Goal: Transaction & Acquisition: Book appointment/travel/reservation

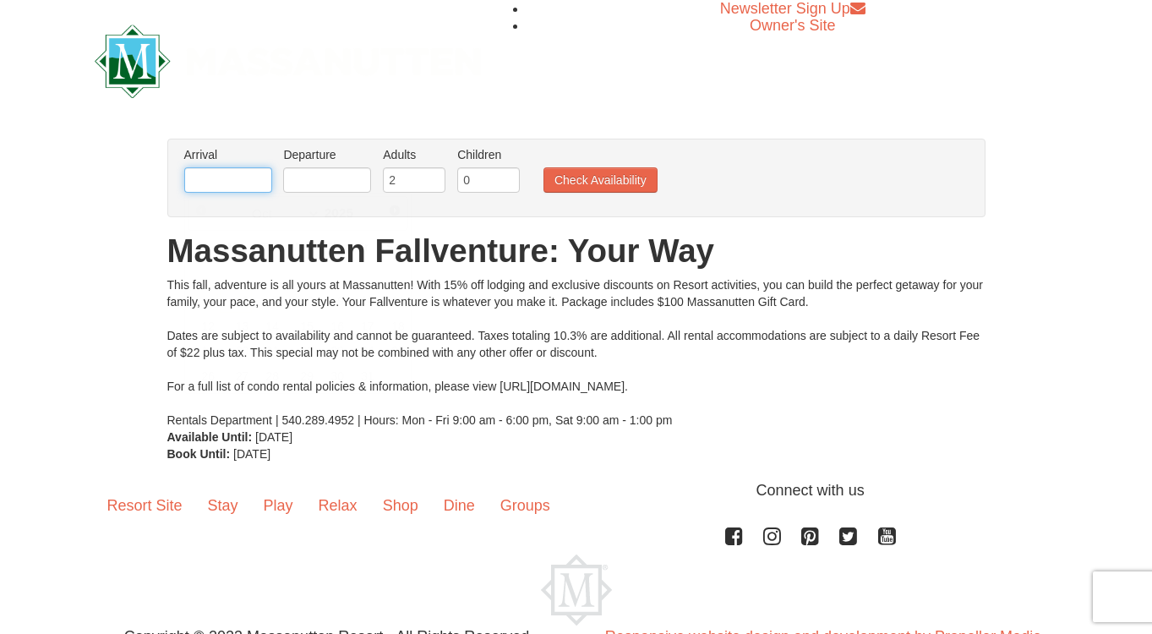
click at [238, 184] on input "text" at bounding box center [228, 179] width 88 height 25
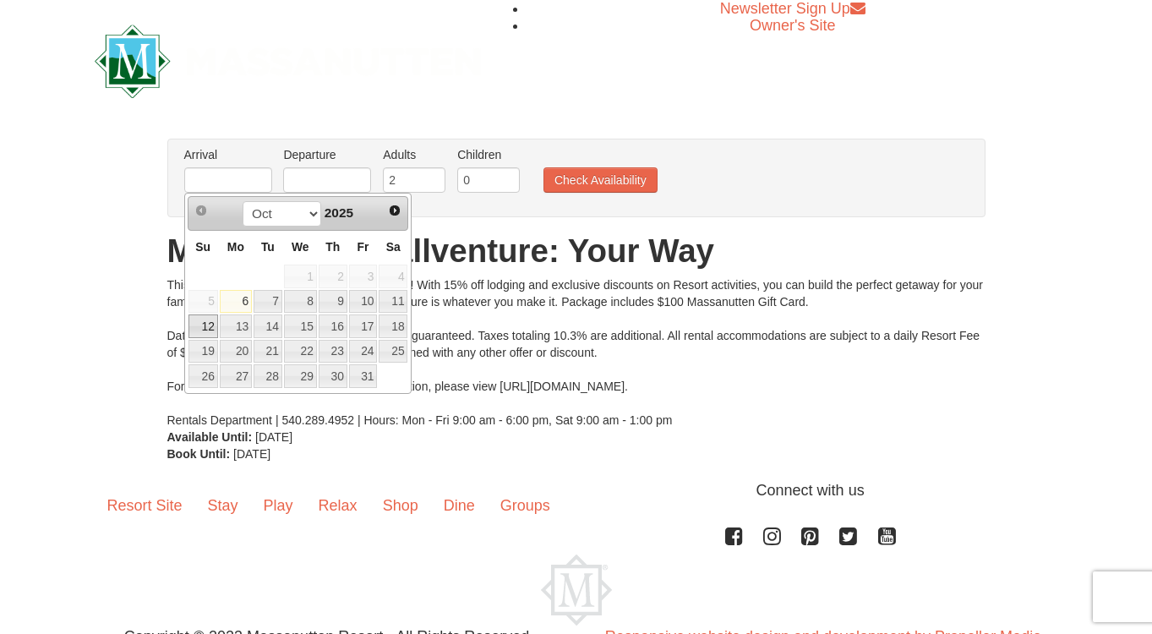
click at [207, 328] on link "12" at bounding box center [203, 326] width 30 height 24
type input "[DATE]"
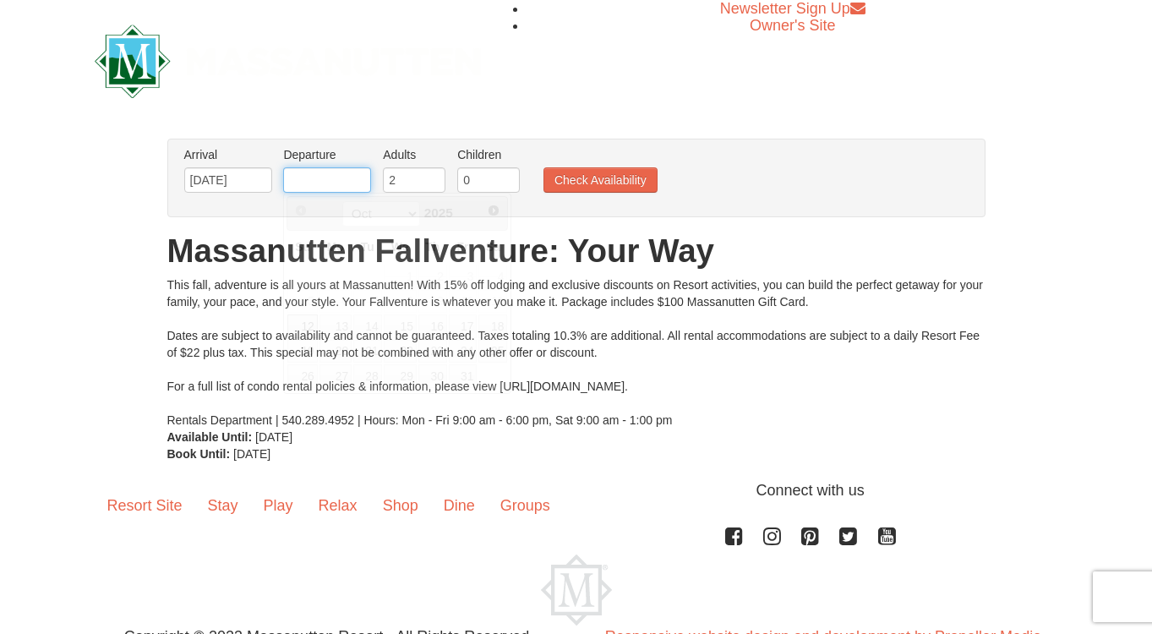
click at [327, 174] on input "text" at bounding box center [327, 179] width 88 height 25
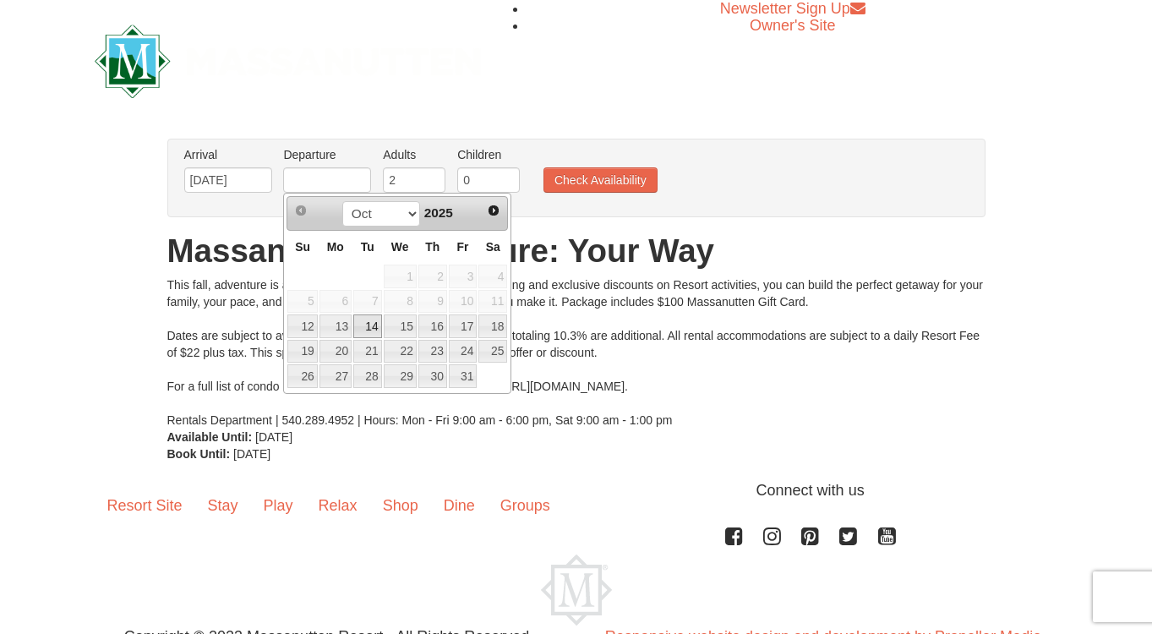
click at [364, 324] on link "14" at bounding box center [367, 326] width 29 height 24
type input "[DATE]"
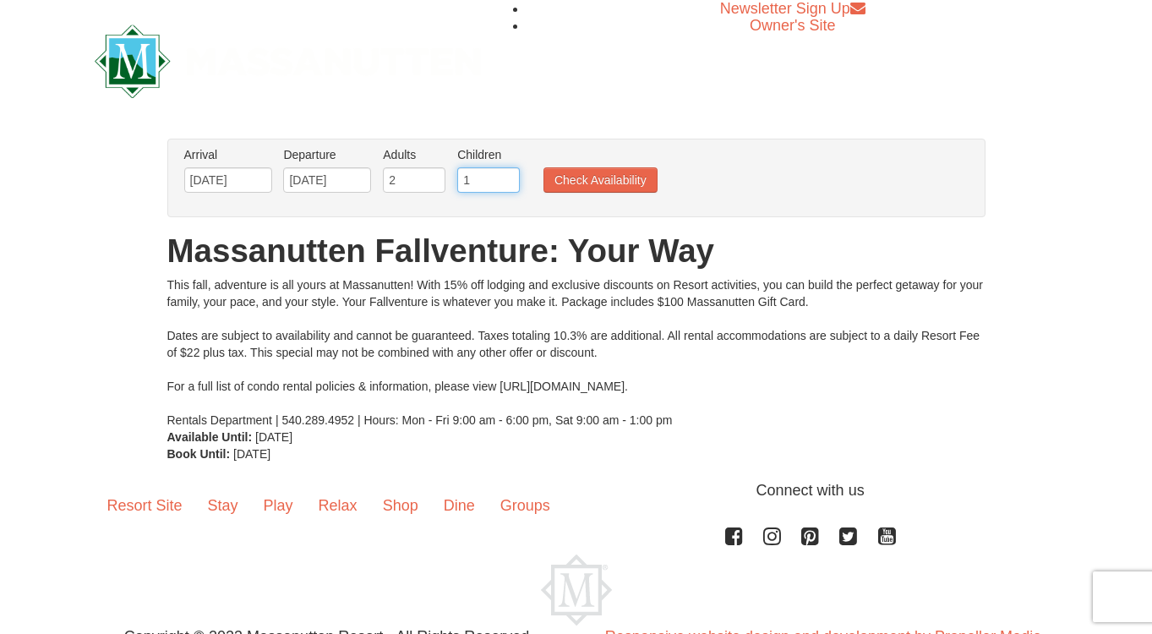
click at [504, 179] on input "1" at bounding box center [488, 179] width 63 height 25
type input "2"
click at [504, 179] on input "2" at bounding box center [488, 179] width 63 height 25
click at [582, 184] on button "Check Availability" at bounding box center [601, 179] width 114 height 25
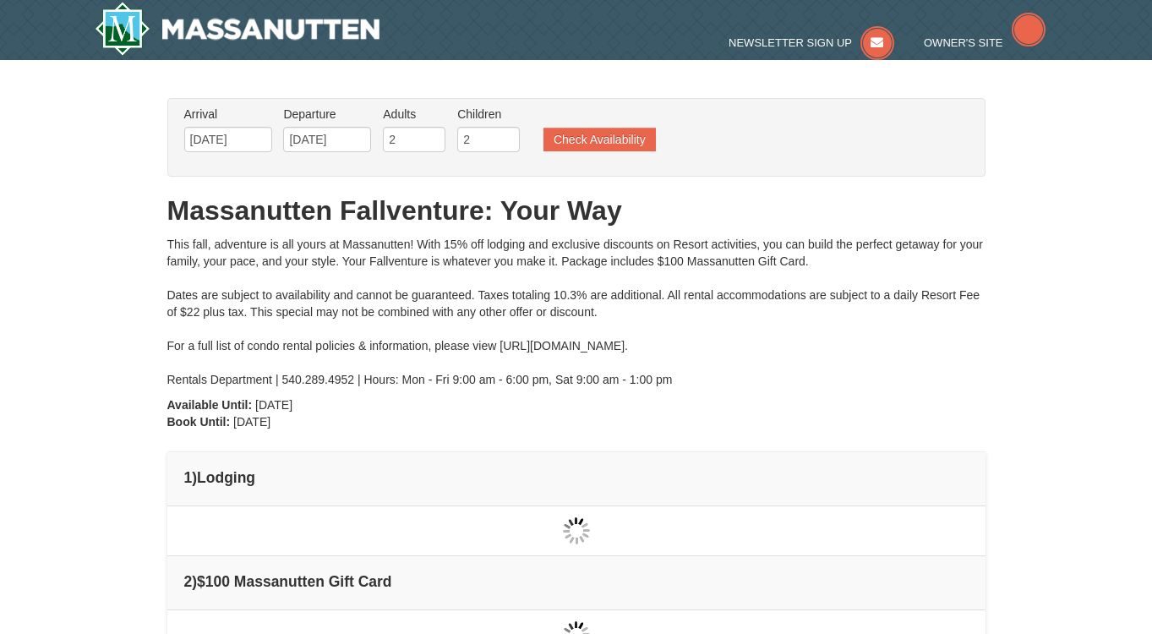
type input "[DATE]"
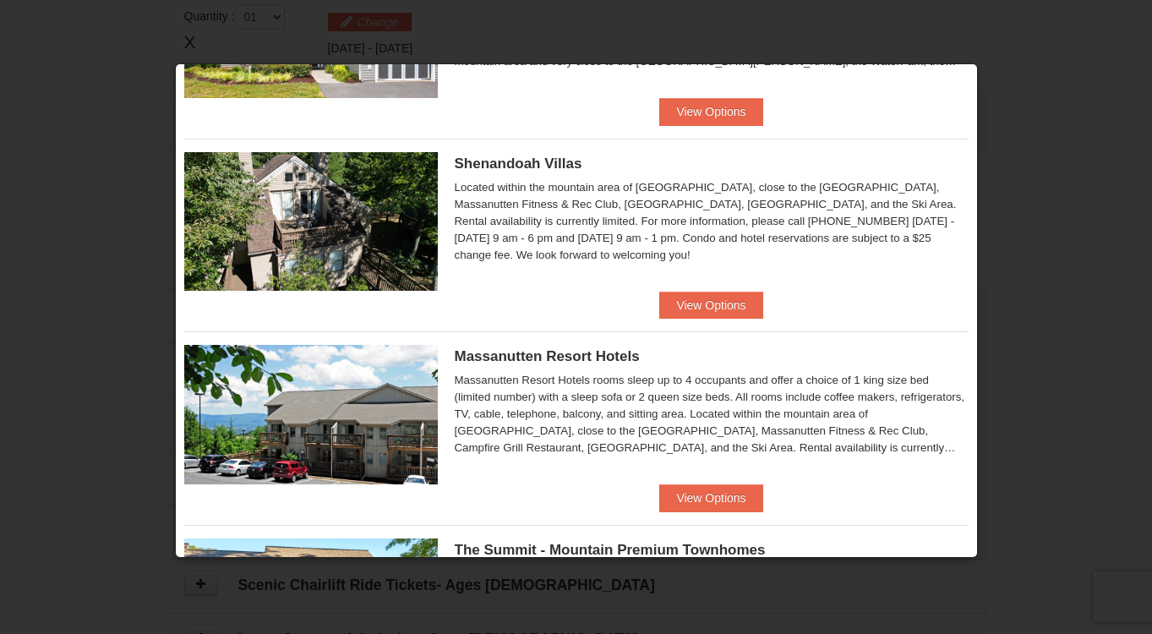
scroll to position [360, 0]
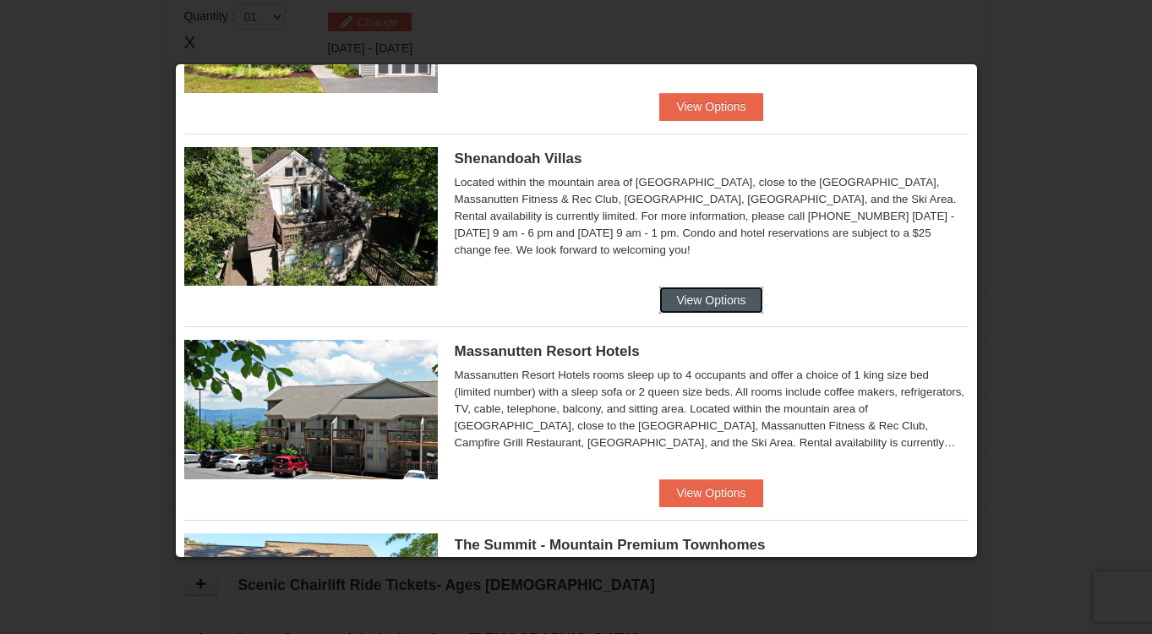
click at [719, 298] on button "View Options" at bounding box center [710, 300] width 103 height 27
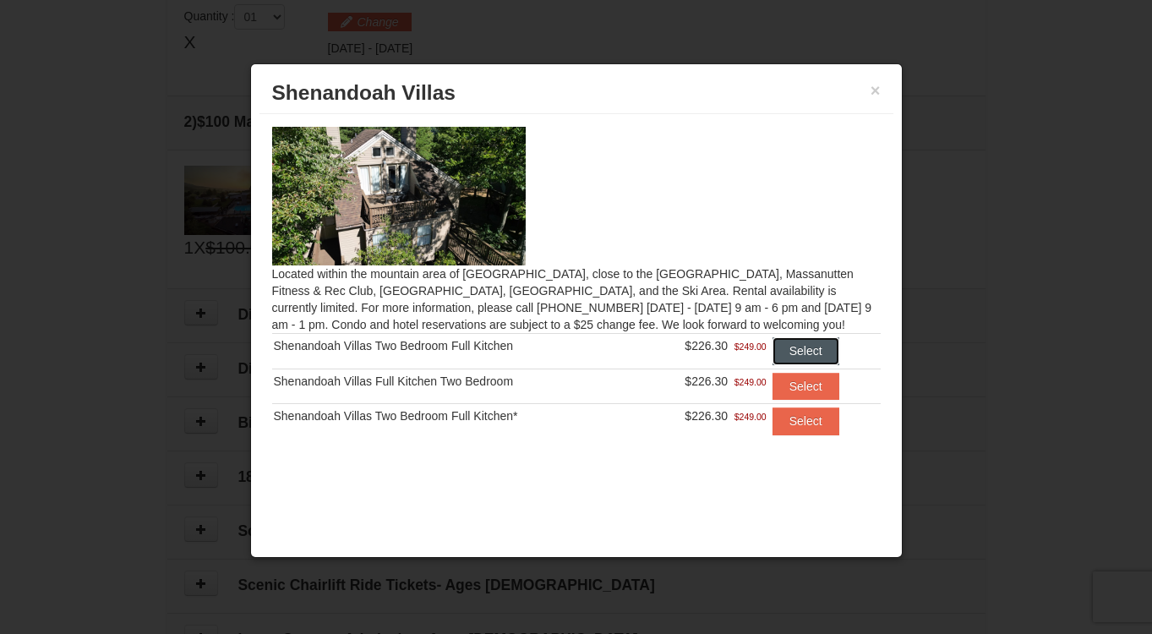
click at [797, 352] on button "Select" at bounding box center [806, 350] width 67 height 27
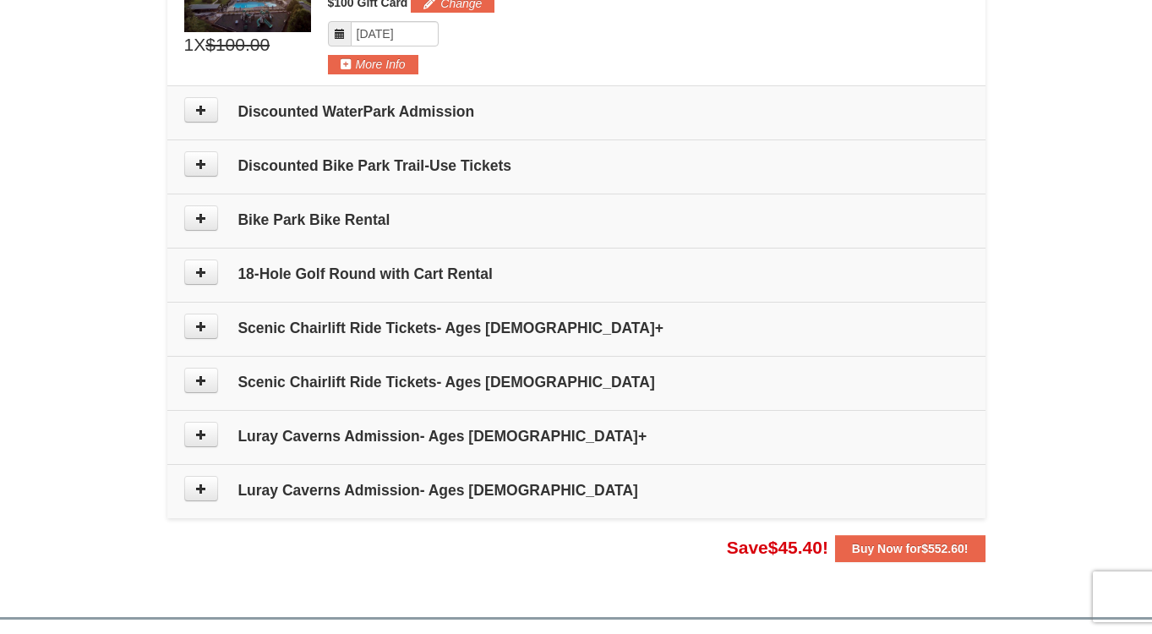
scroll to position [795, 0]
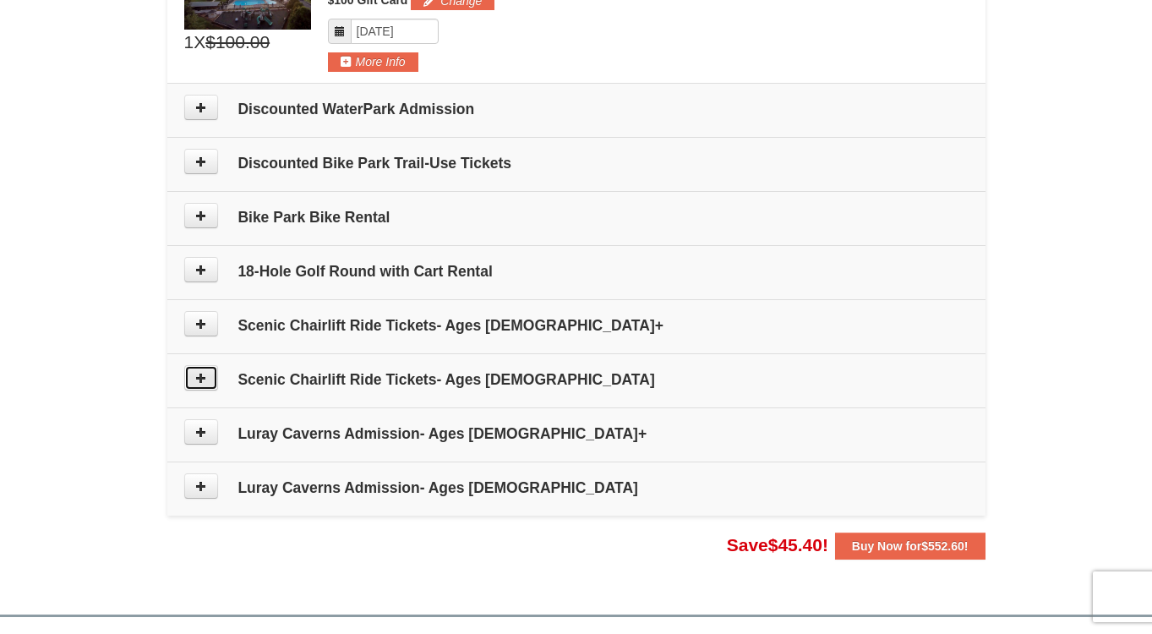
click at [201, 374] on icon at bounding box center [201, 378] width 12 height 12
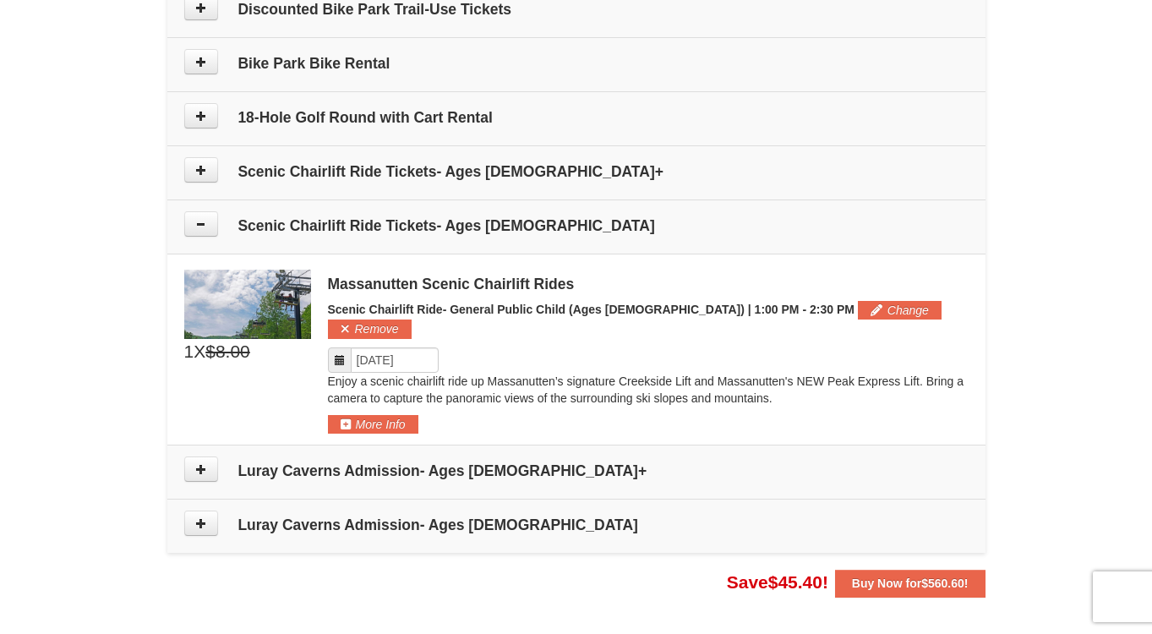
scroll to position [945, 0]
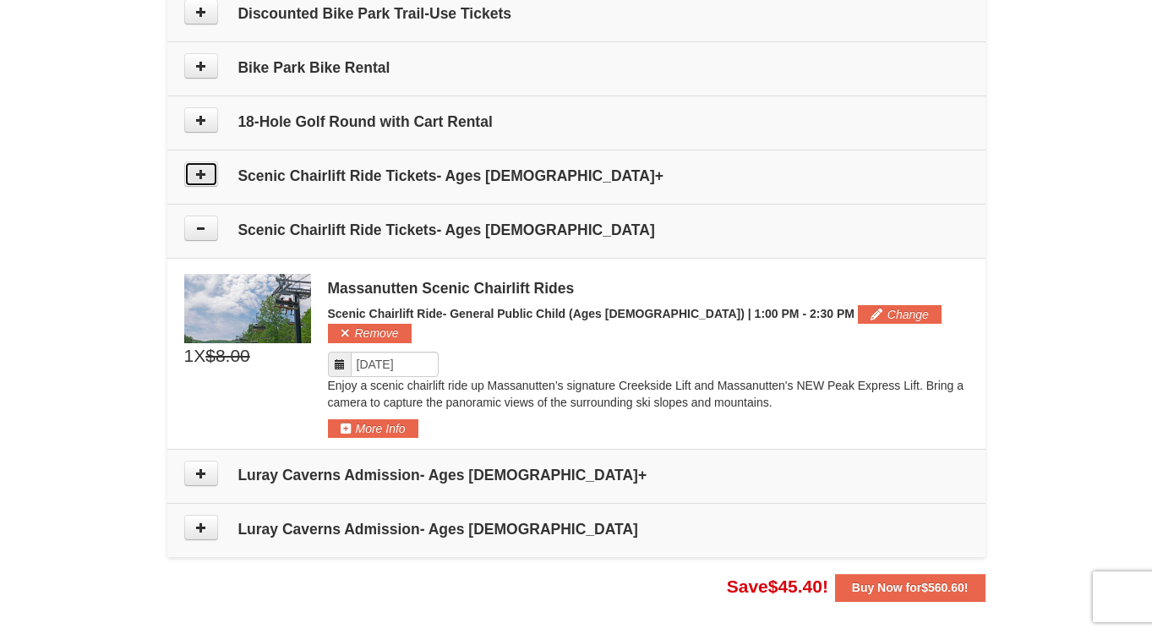
click at [202, 183] on button at bounding box center [201, 173] width 34 height 25
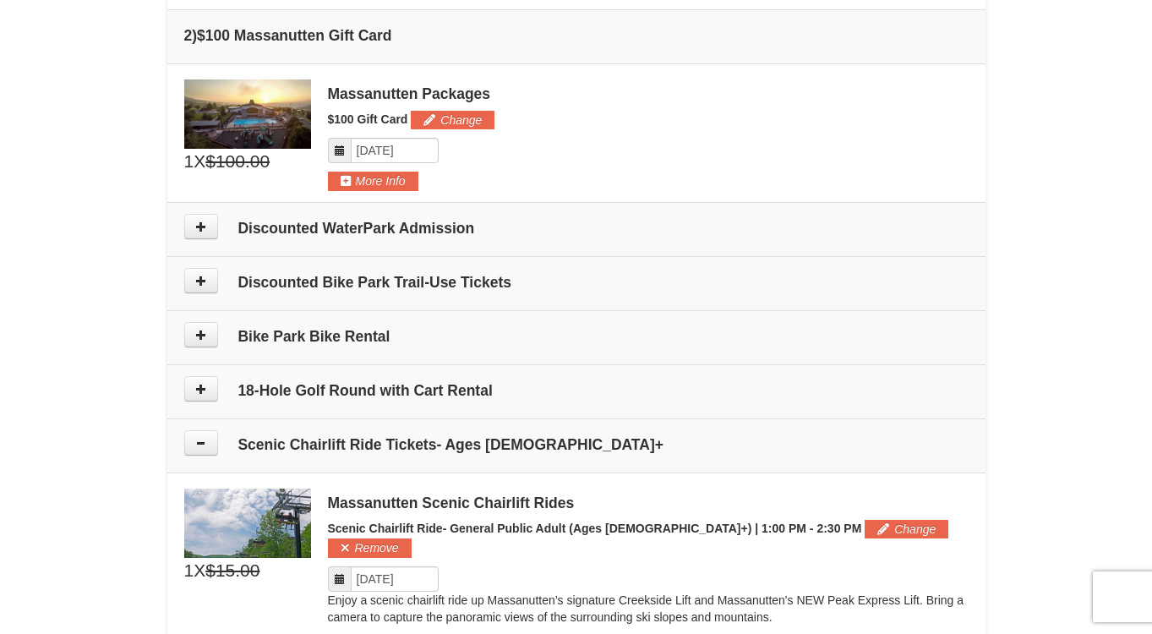
scroll to position [590, 0]
